Goal: Communication & Community: Answer question/provide support

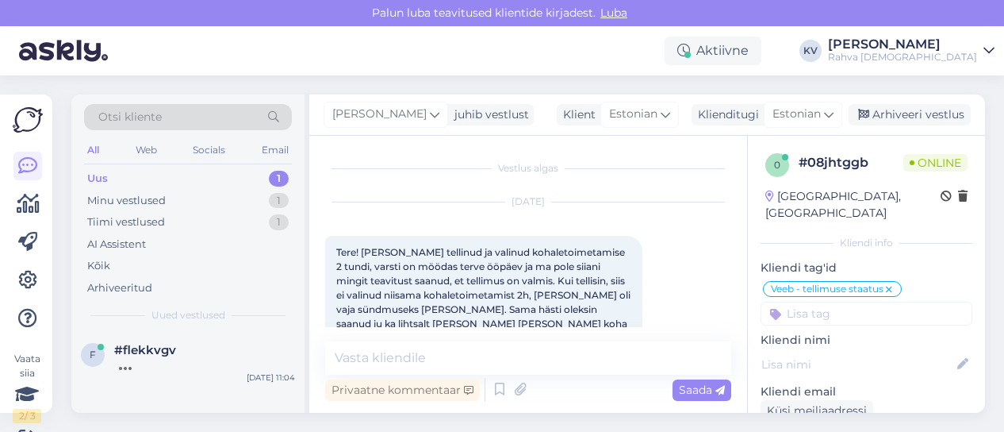
scroll to position [695, 0]
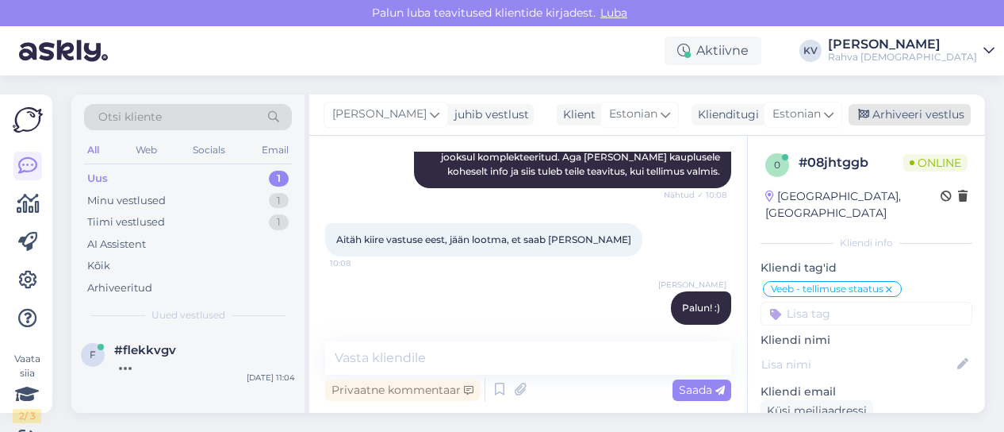
click at [912, 110] on div "Arhiveeri vestlus" at bounding box center [910, 114] width 122 height 21
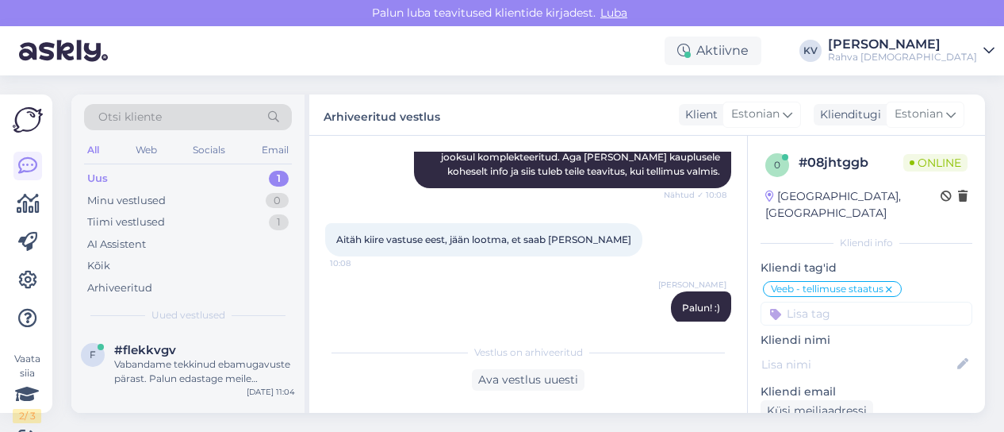
click at [135, 182] on div "Uus 1" at bounding box center [188, 178] width 208 height 22
click at [173, 352] on span "#flekkvgv" at bounding box center [145, 350] width 62 height 14
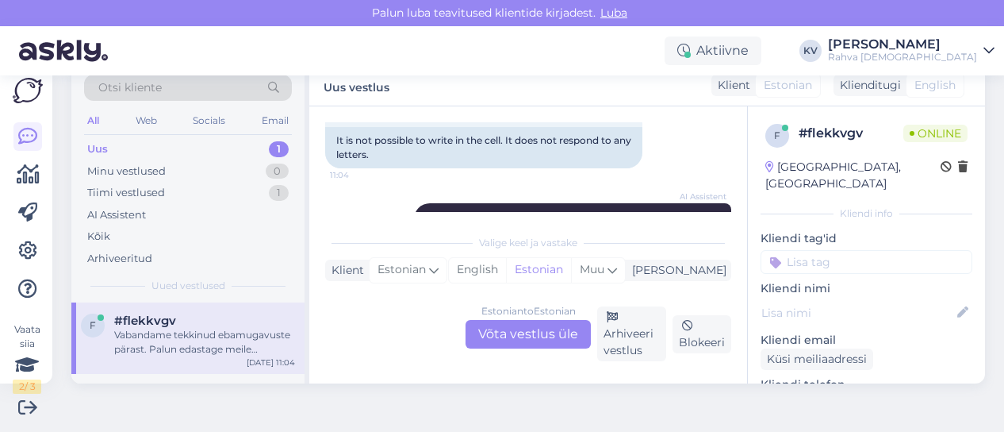
scroll to position [460, 0]
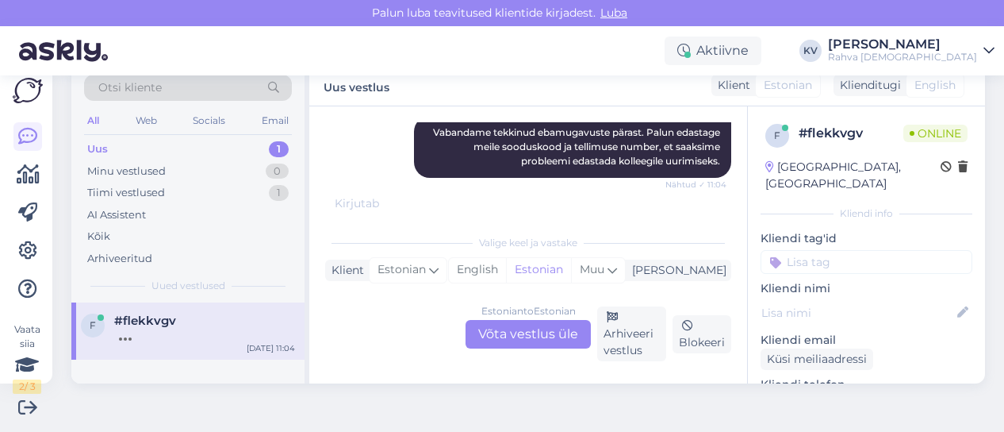
click at [501, 334] on div "Estonian to Estonian Võta vestlus üle" at bounding box center [528, 334] width 125 height 29
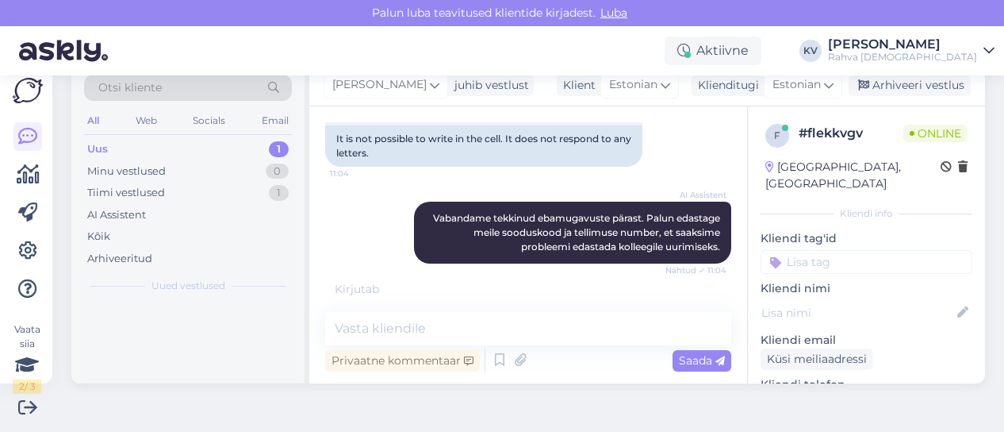
scroll to position [392, 0]
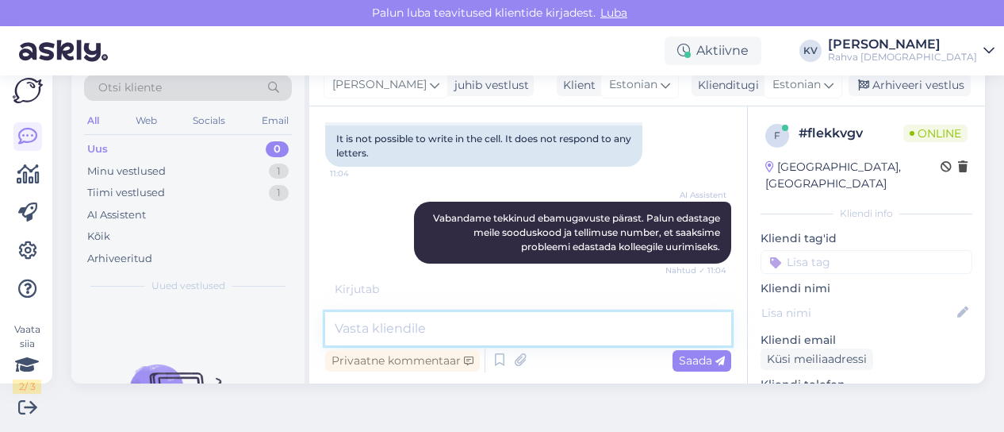
click at [409, 336] on textarea at bounding box center [528, 328] width 406 height 33
type textarea "M"
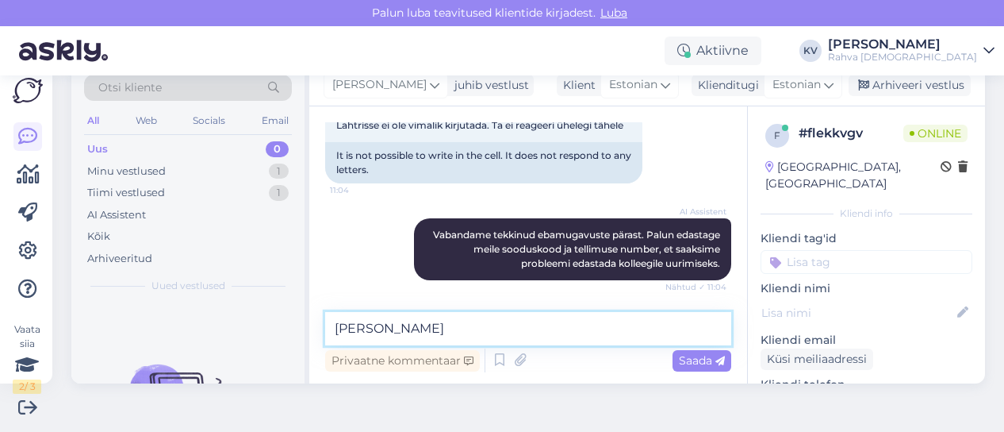
scroll to position [374, 0]
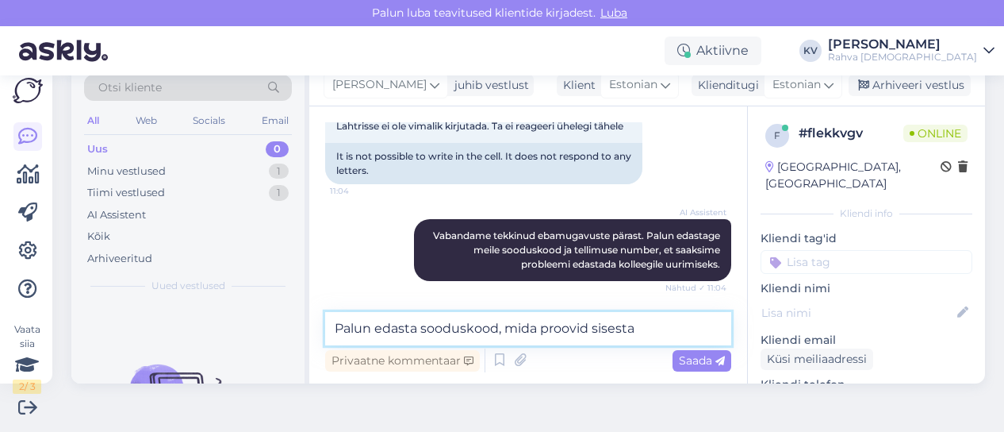
type textarea "Palun edasta sooduskood, mida proovid sisest"
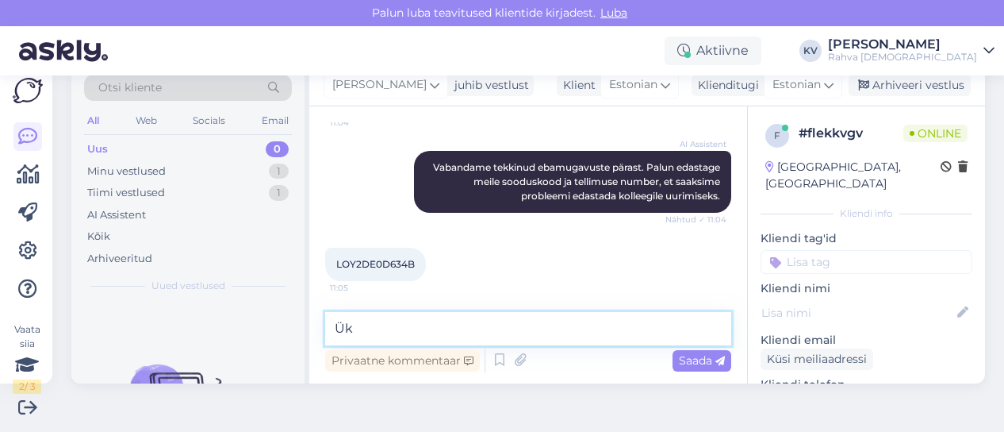
type textarea "Ü"
type textarea "Kohe vaatan üle."
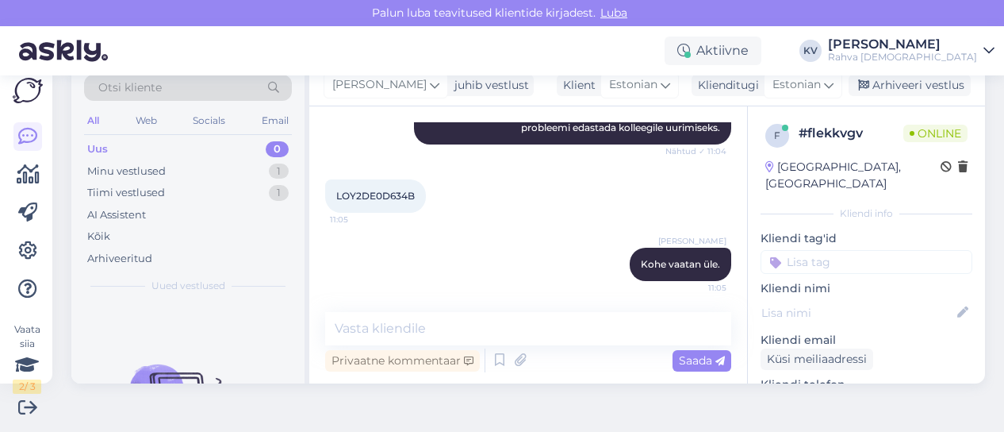
click at [386, 193] on span "LOY2DE0D634B" at bounding box center [375, 196] width 79 height 12
copy div "LOY2DE0D634B 11:05"
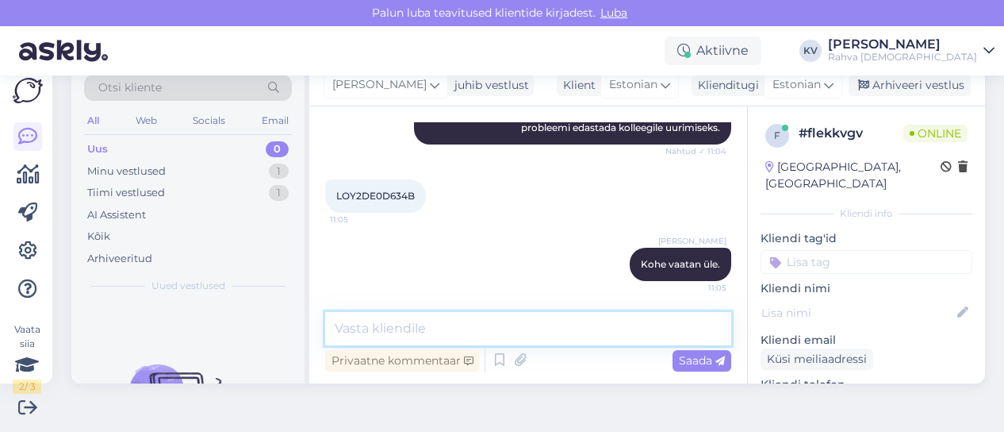
click at [410, 332] on textarea at bounding box center [528, 328] width 406 height 33
type textarea "Kas sinna lahtrisse ei lase sul kirjutada?"
paste textarea
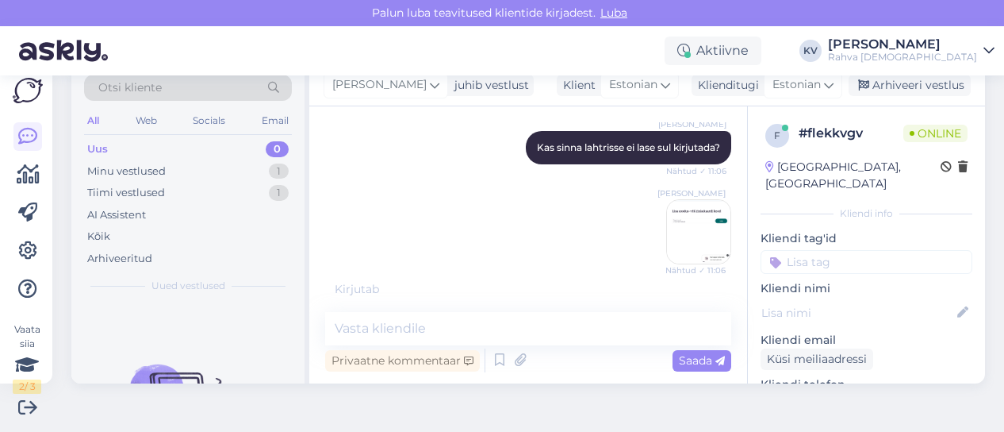
scroll to position [762, 0]
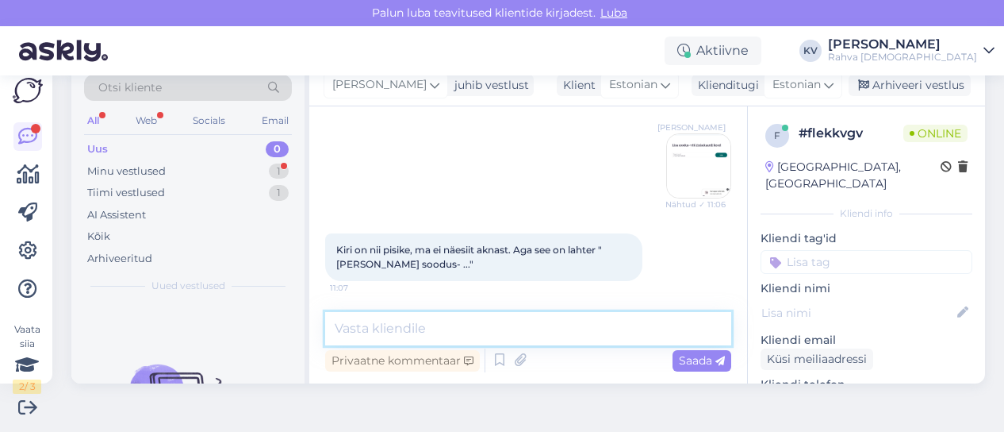
click at [402, 321] on textarea at bounding box center [528, 328] width 406 height 33
click at [442, 332] on textarea at bounding box center [528, 328] width 406 height 33
click at [468, 325] on textarea at bounding box center [528, 328] width 406 height 33
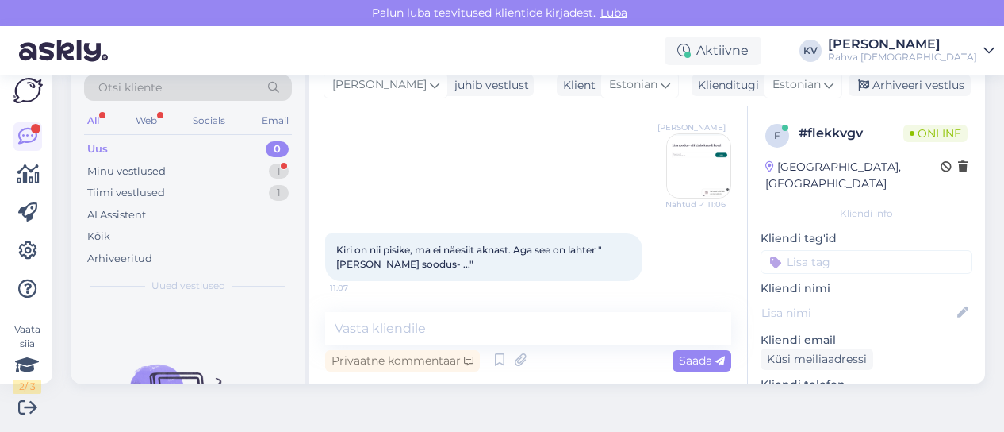
click at [685, 172] on img at bounding box center [698, 165] width 63 height 63
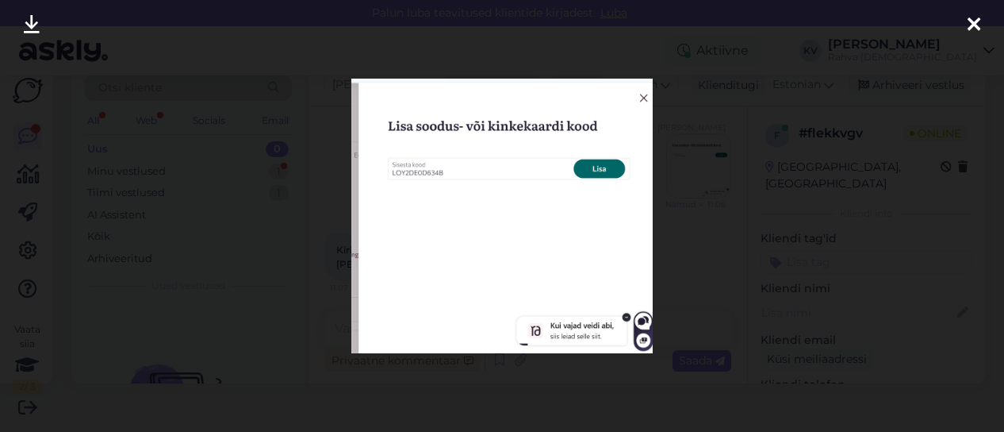
click at [700, 215] on div at bounding box center [502, 216] width 1004 height 432
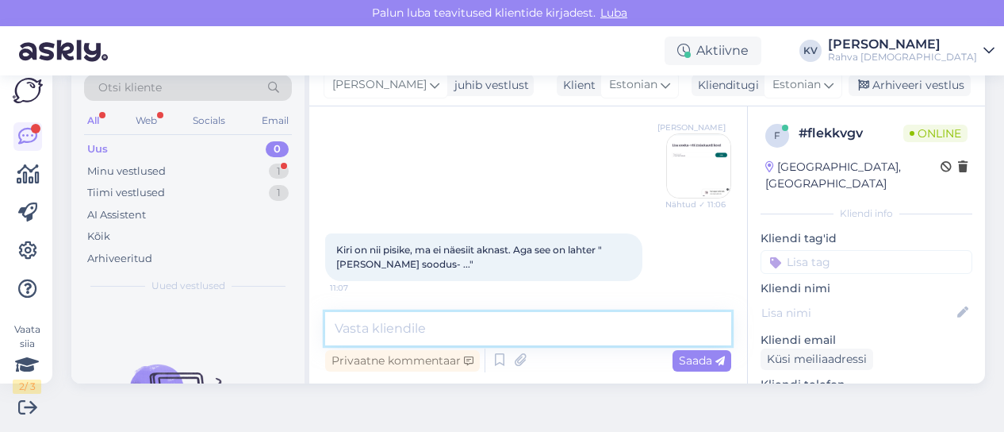
click at [489, 324] on textarea at bounding box center [528, 328] width 406 height 33
type textarea "j"
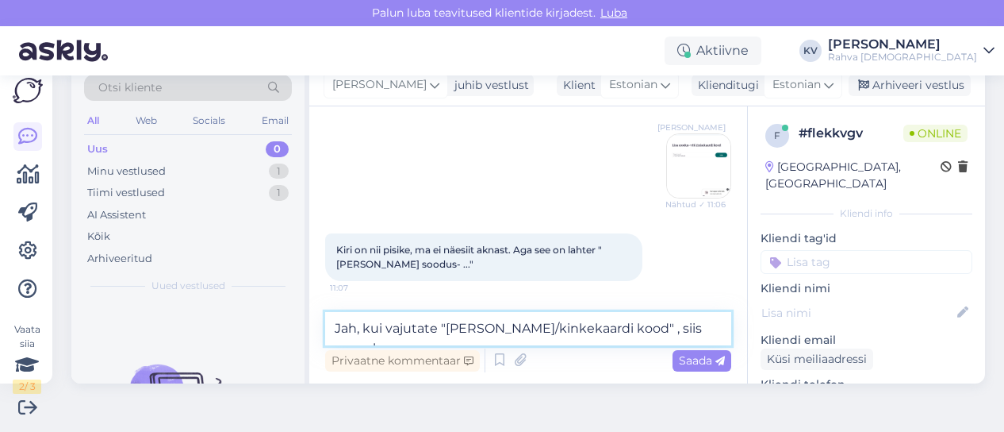
scroll to position [778, 0]
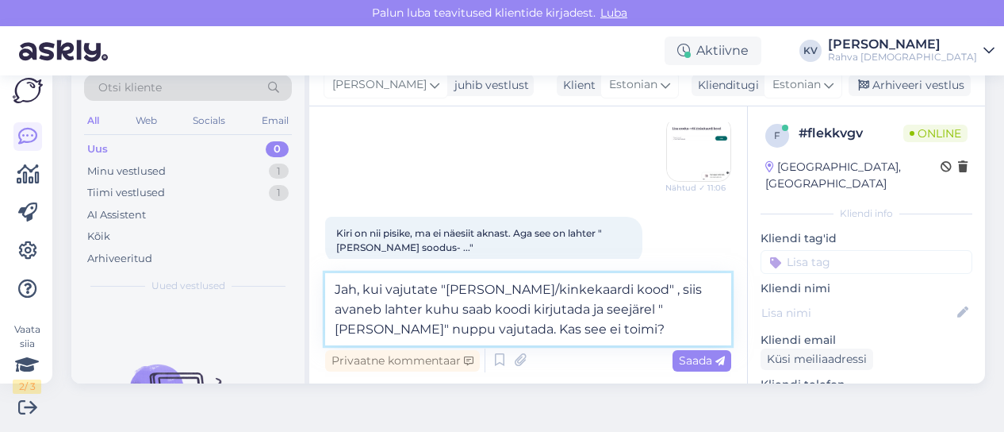
type textarea "Jah, kui vajutate "[PERSON_NAME]/kinkekaardi kood" , siis avaneb lahter kuhu sa…"
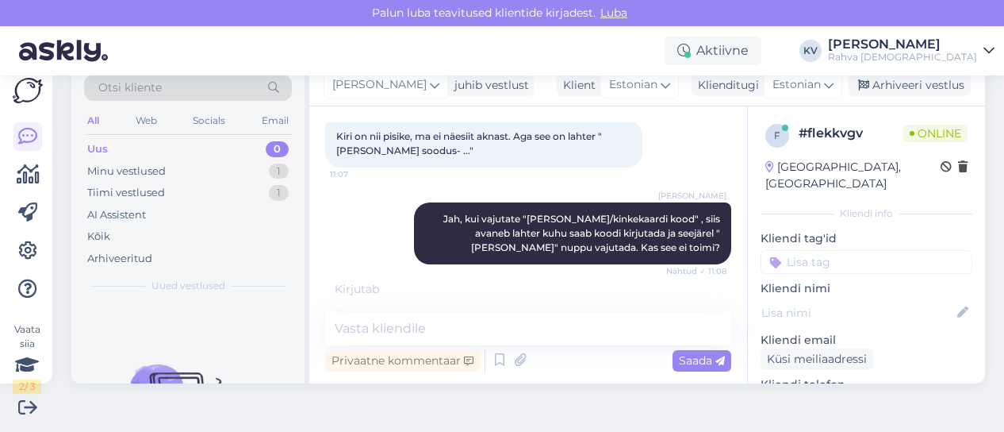
scroll to position [941, 0]
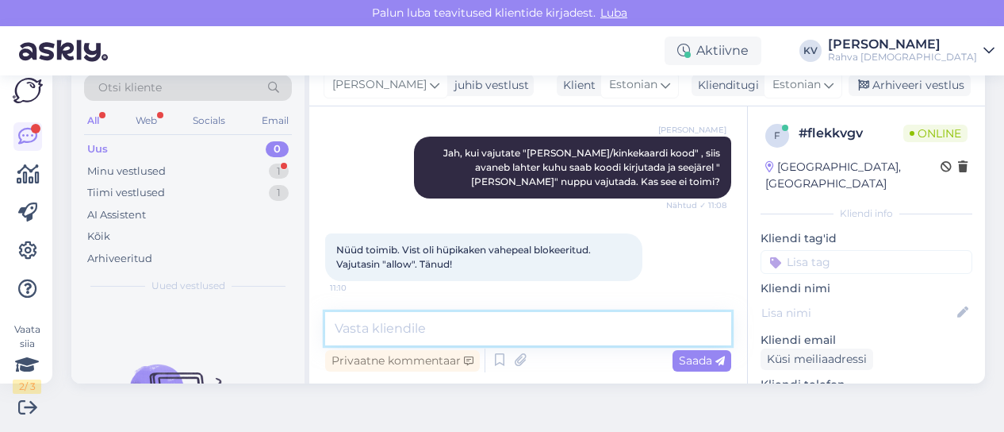
click at [427, 323] on textarea at bounding box center [528, 328] width 406 height 33
type textarea "p"
type textarea "Palun. Kaunist päeva jätku! :)"
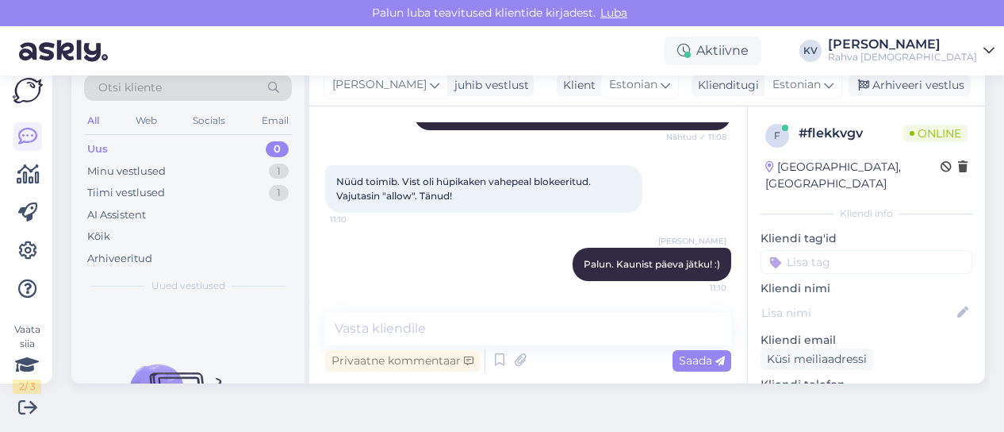
click at [819, 250] on input at bounding box center [867, 262] width 212 height 24
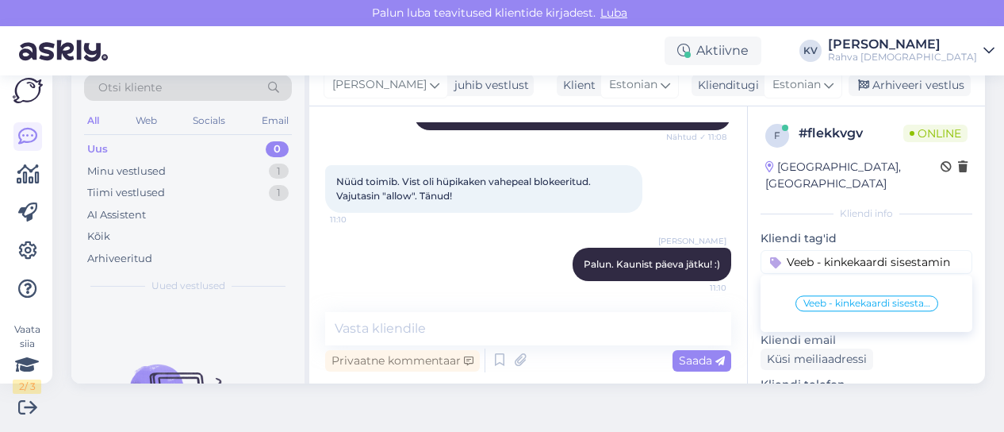
type input "Veeb - kinkekaardi sisestamine"
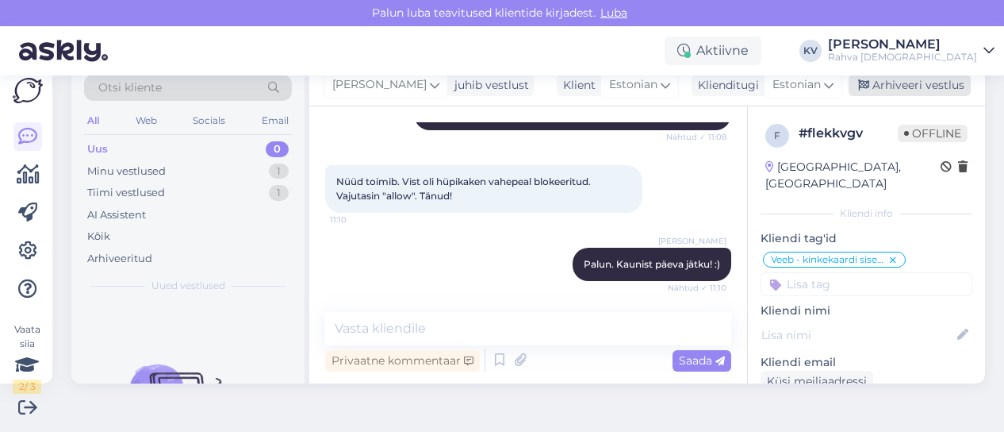
click at [903, 83] on div "Arhiveeri vestlus" at bounding box center [910, 85] width 122 height 21
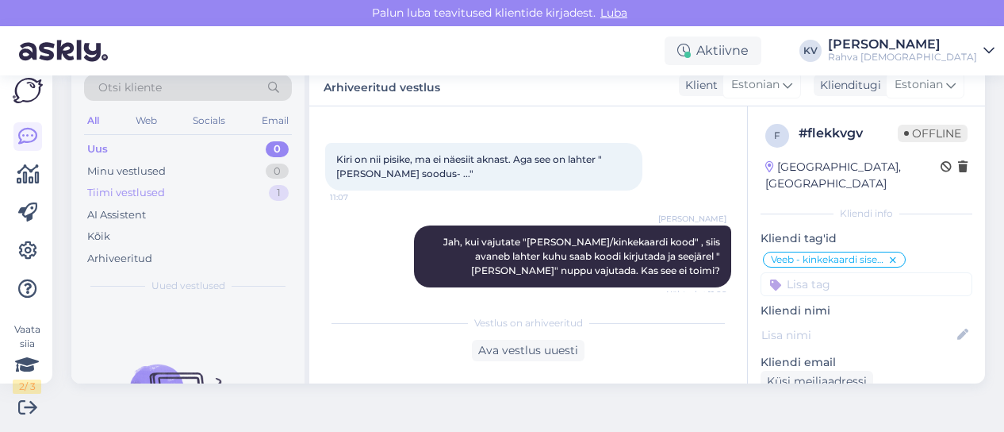
scroll to position [850, 0]
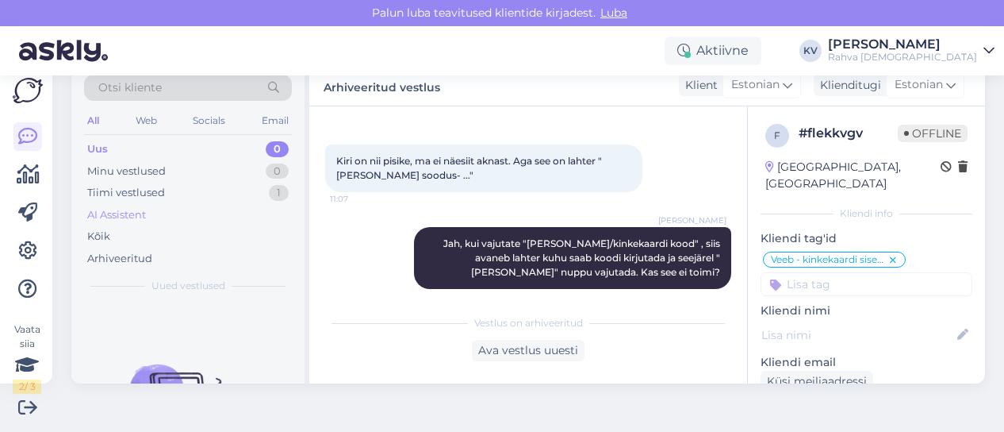
click at [185, 206] on div "AI Assistent" at bounding box center [188, 215] width 208 height 22
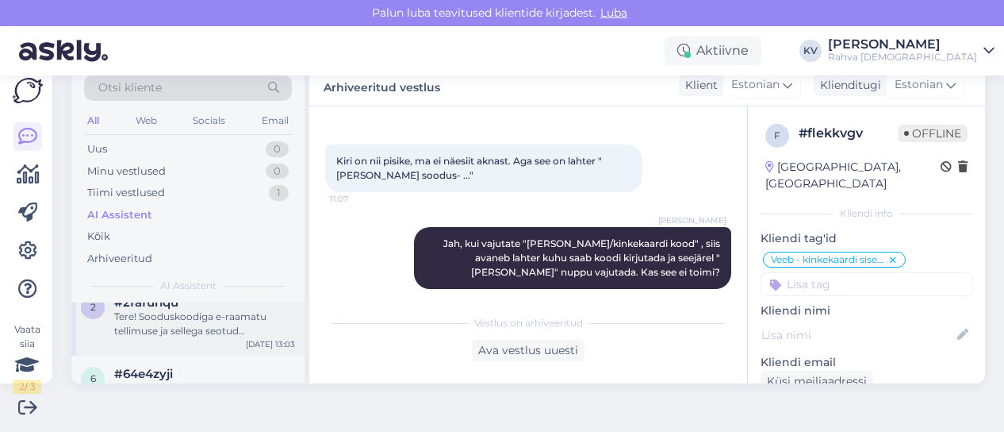
scroll to position [79, 0]
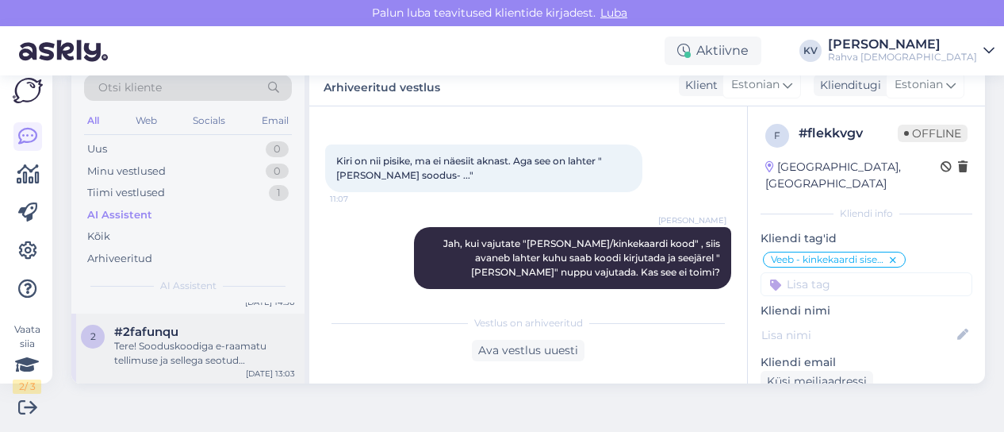
click at [184, 343] on div "Tere! Sooduskoodiga e-raamatu tellimuse ja sellega seotud makseprobleemide lahe…" at bounding box center [204, 353] width 181 height 29
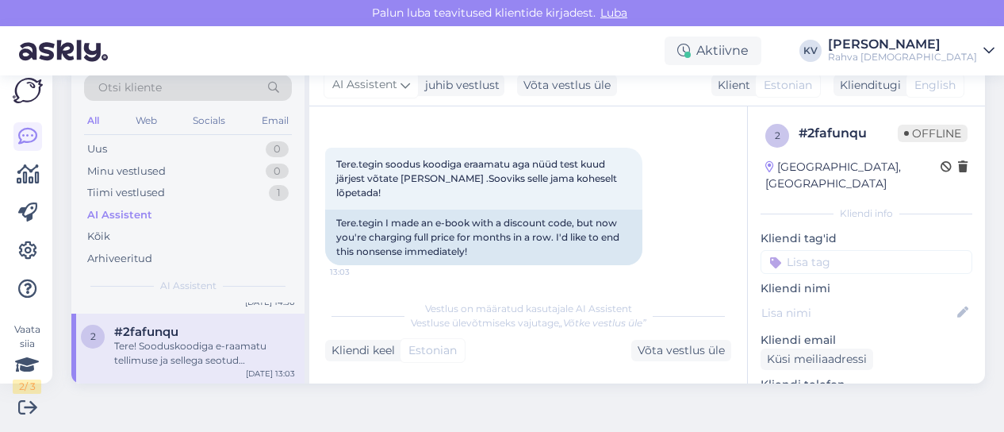
scroll to position [217, 0]
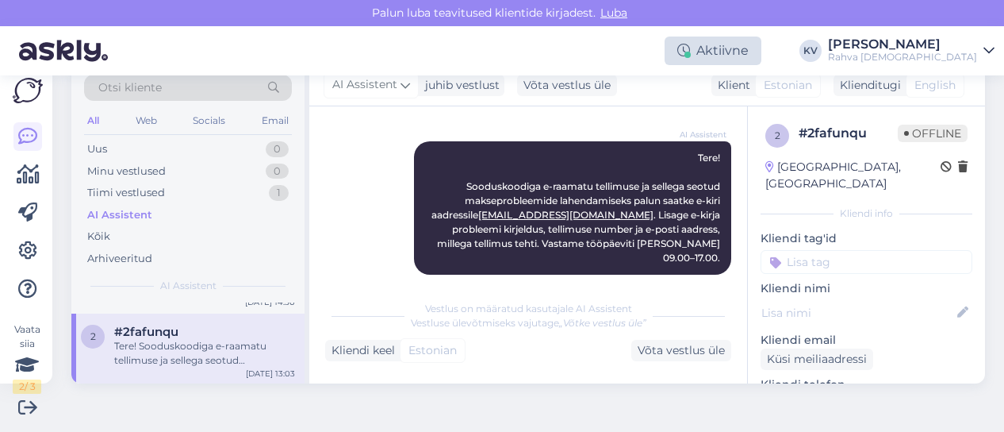
click at [758, 53] on div "Aktiivne" at bounding box center [713, 50] width 97 height 29
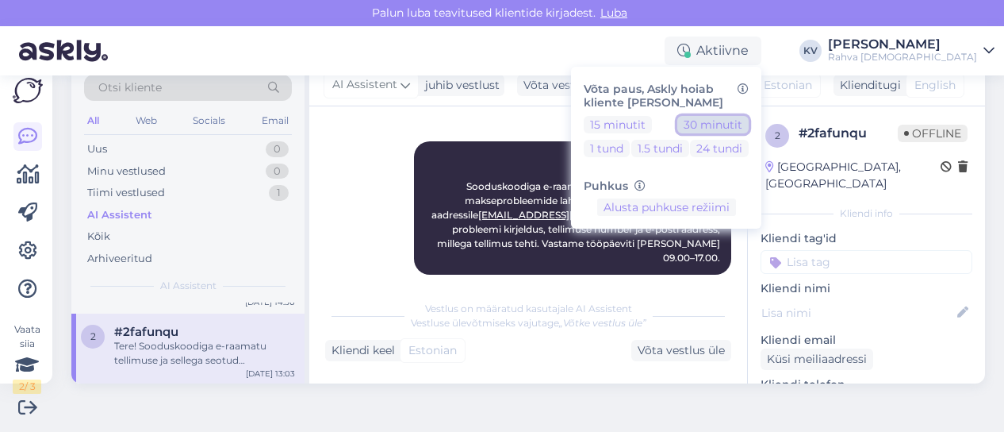
click at [749, 117] on button "30 minutit" at bounding box center [712, 124] width 71 height 17
